Goal: Find contact information: Find contact information

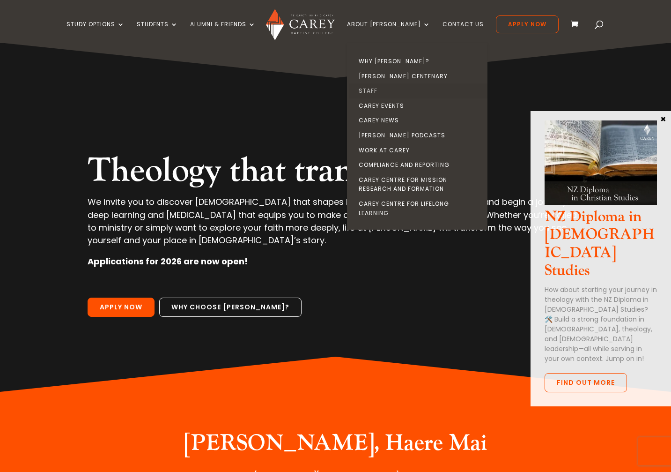
click at [382, 87] on link "Staff" at bounding box center [419, 90] width 141 height 15
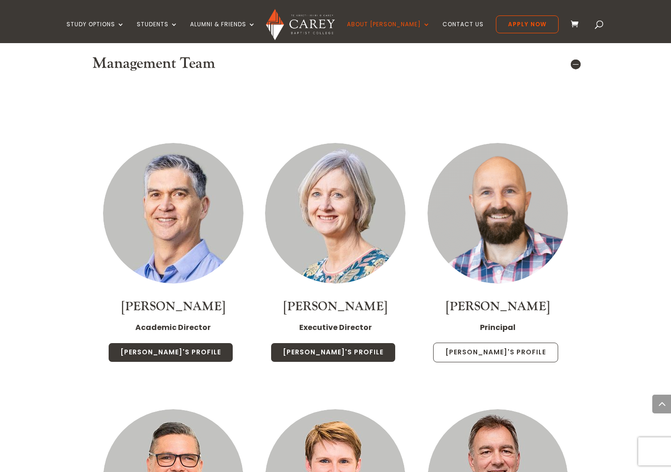
scroll to position [642, 0]
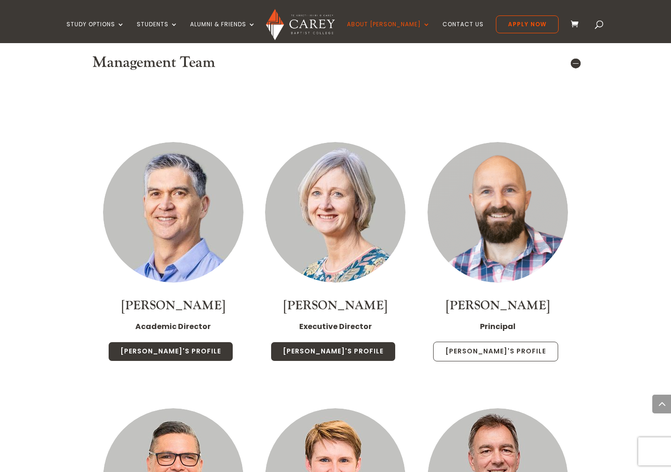
click at [496, 341] on link "[PERSON_NAME]'s Profile" at bounding box center [495, 351] width 125 height 20
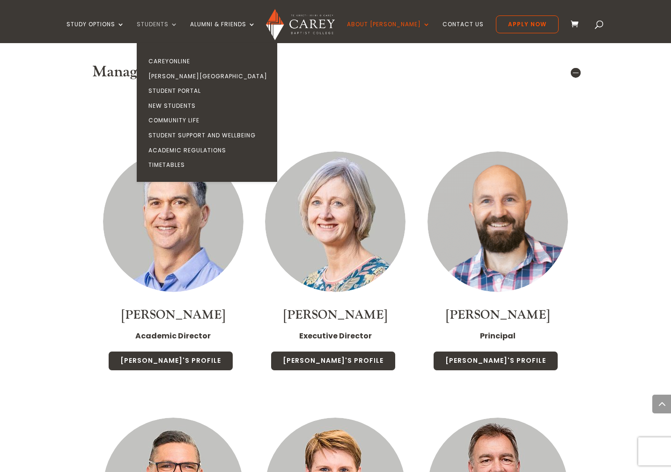
scroll to position [631, 0]
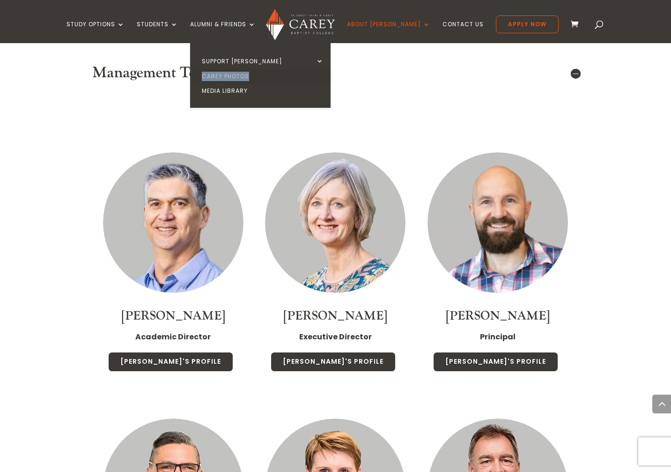
click at [242, 74] on link "Carey Photos" at bounding box center [263, 76] width 141 height 15
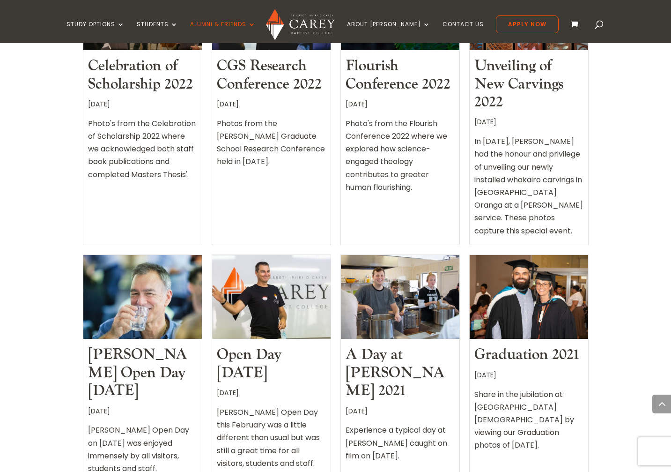
scroll to position [869, 0]
